Goal: Navigation & Orientation: Find specific page/section

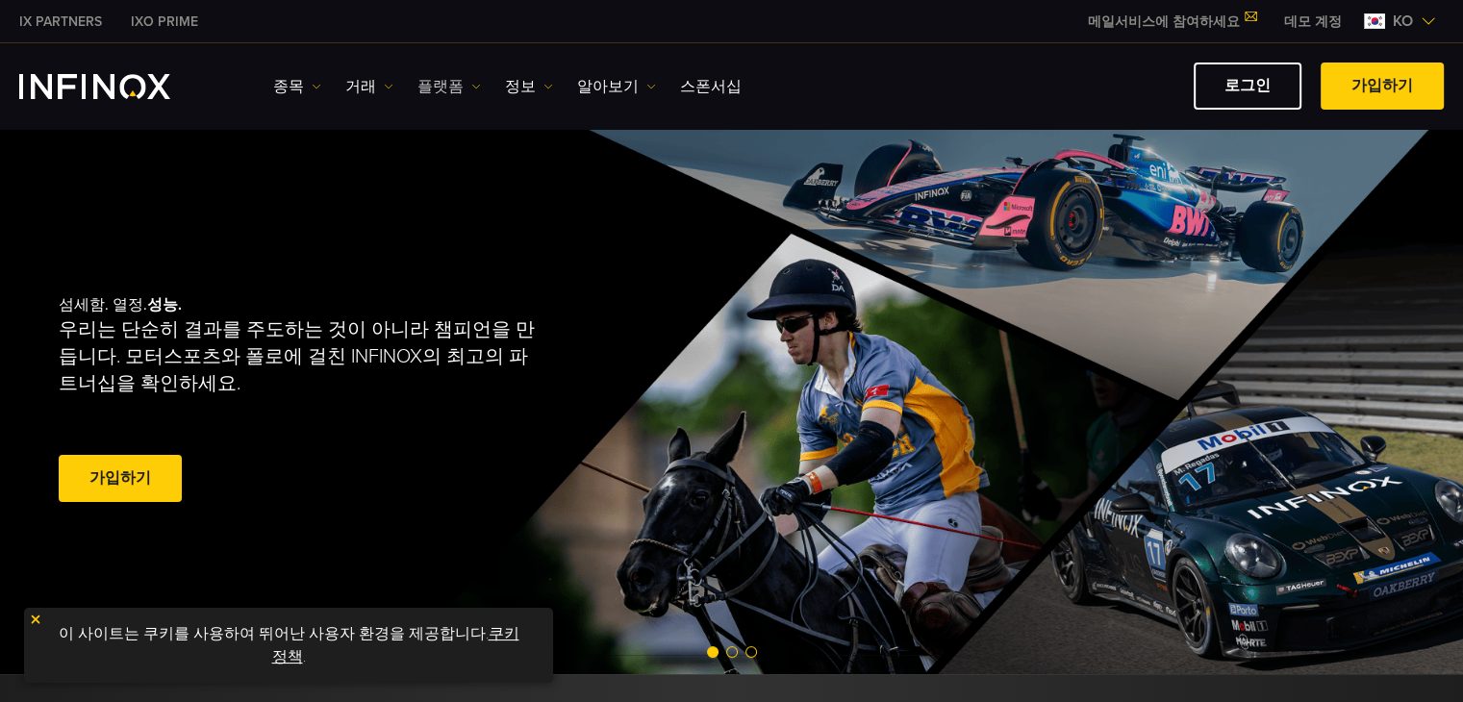
click at [460, 88] on link "플랫폼" at bounding box center [448, 86] width 63 height 23
